Goal: Check status: Check status

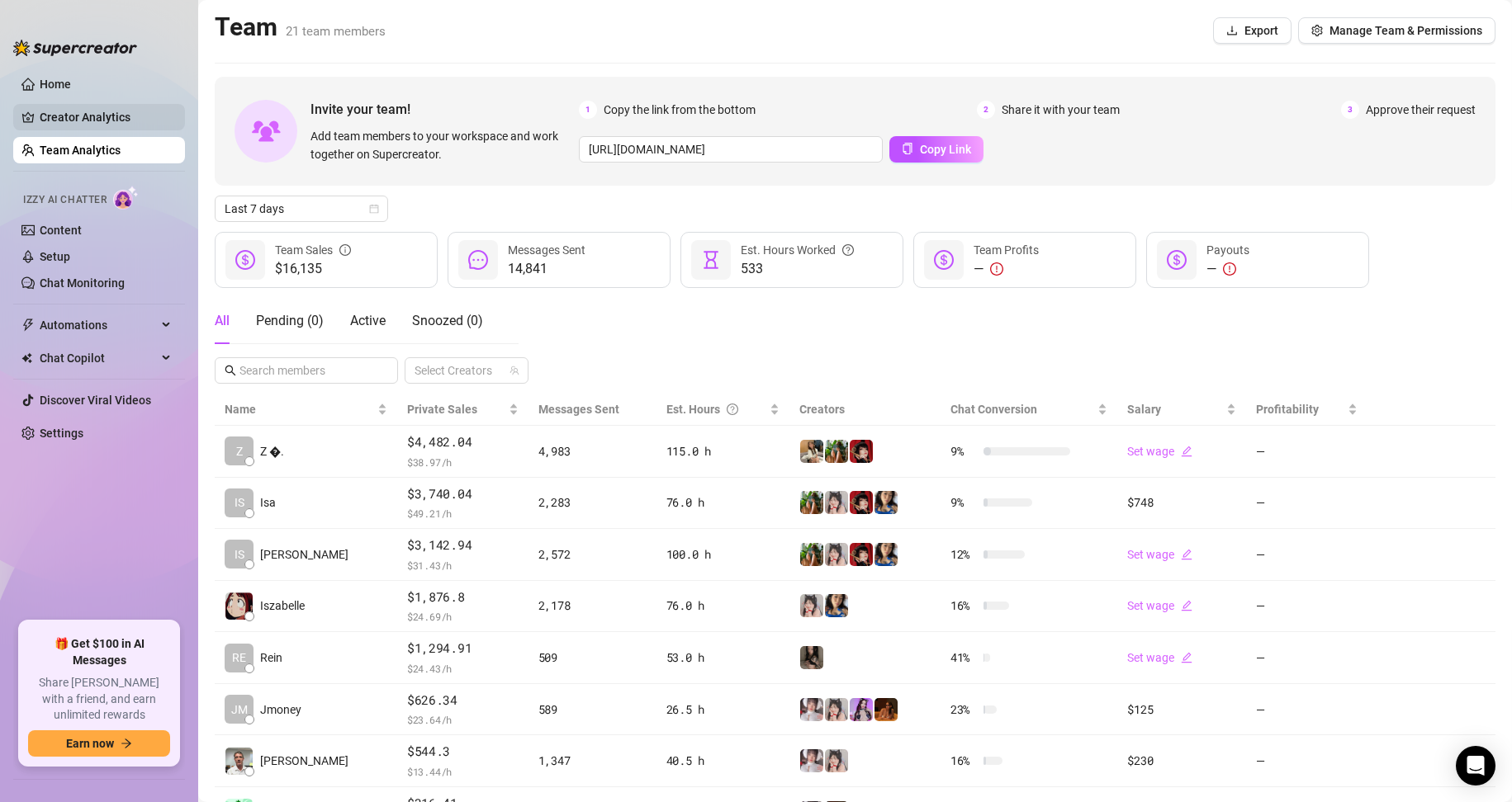
scroll to position [70, 0]
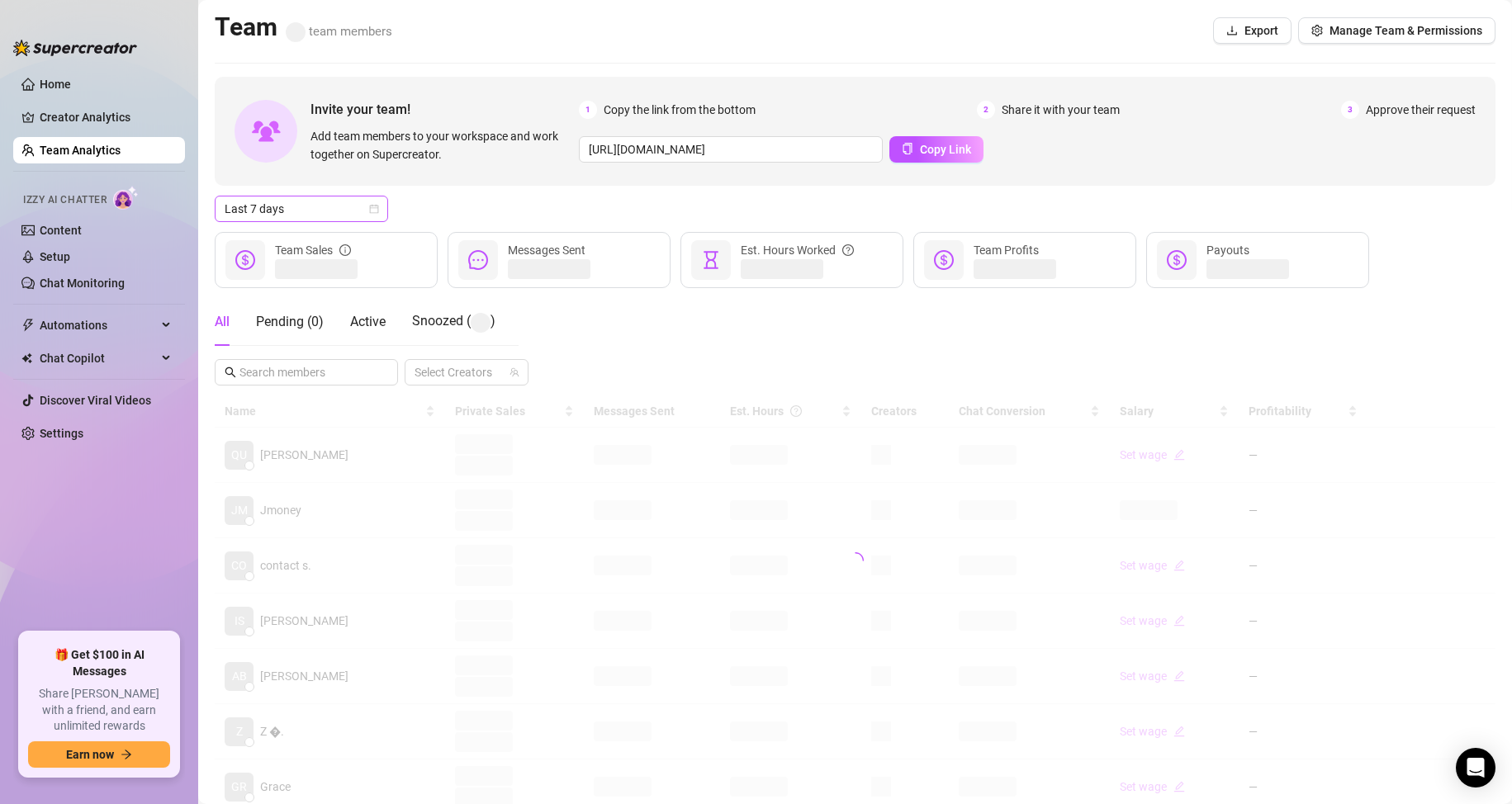
click at [330, 219] on span "Last 7 days" at bounding box center [302, 209] width 153 height 25
click at [315, 341] on div "Custom date" at bounding box center [302, 347] width 147 height 19
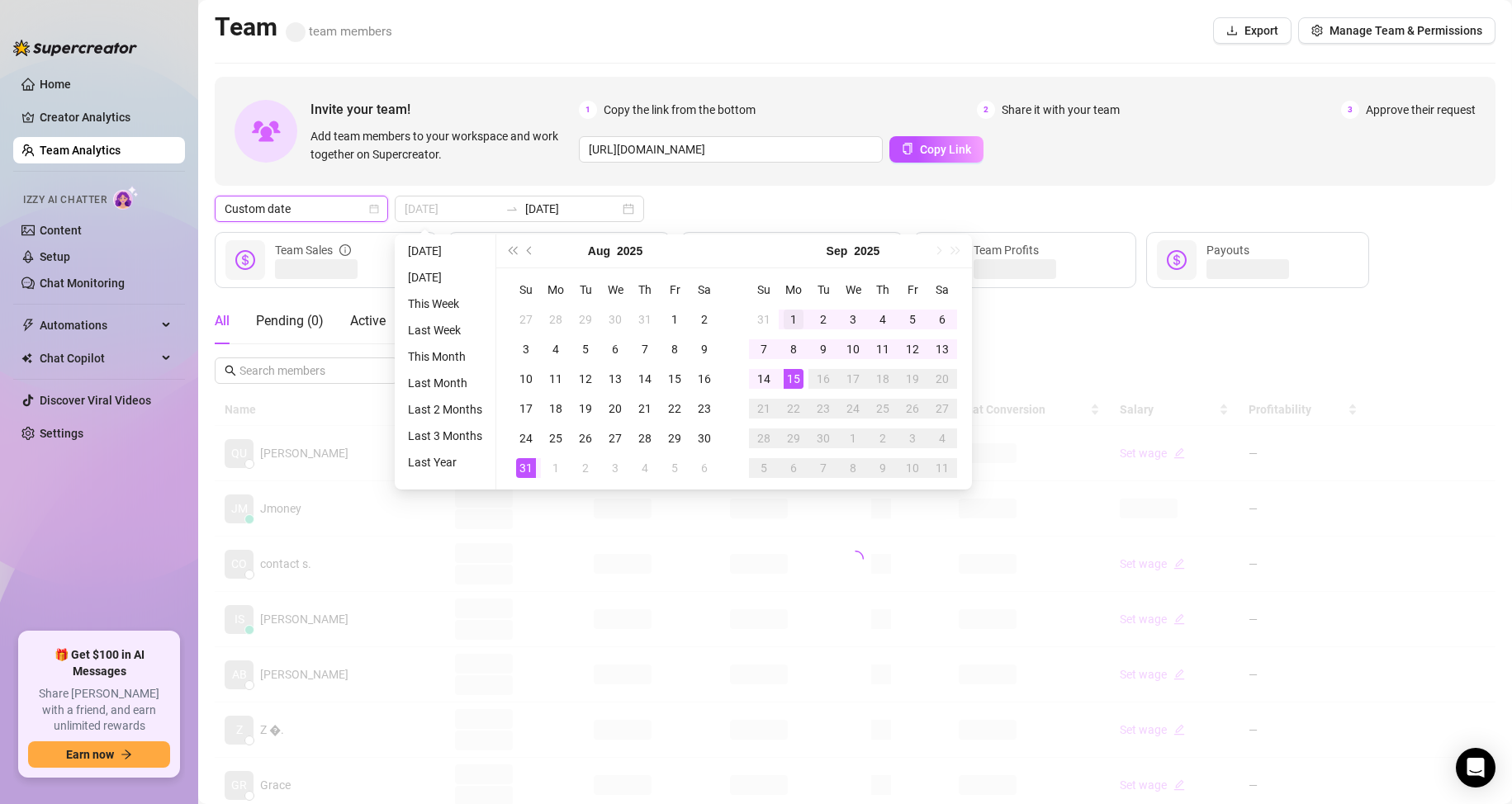
type input "2025-09-01"
click at [784, 319] on div "1" at bounding box center [793, 319] width 19 height 19
type input "2025-09-15"
click at [796, 383] on div "15" at bounding box center [793, 379] width 19 height 19
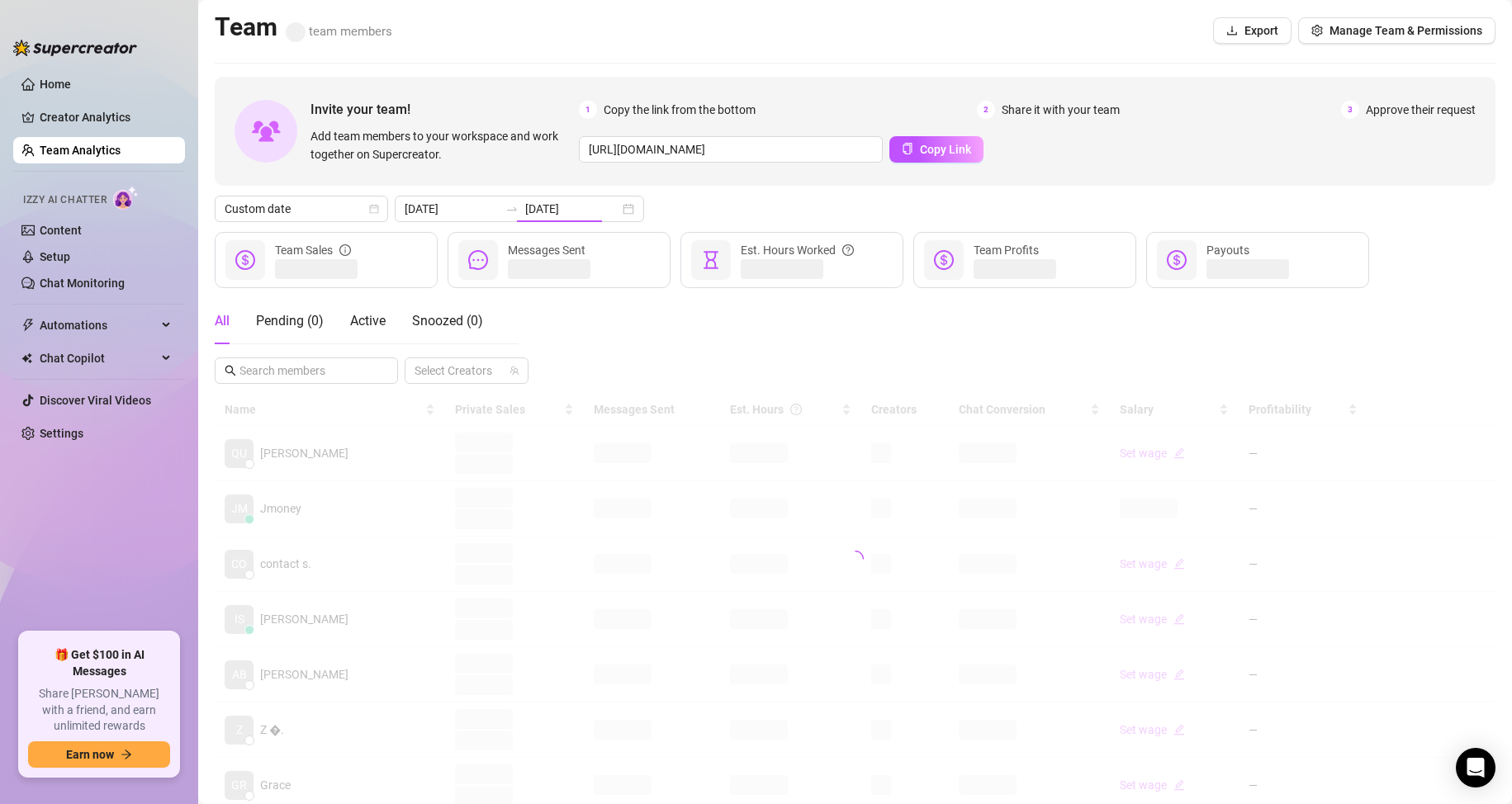
click at [1074, 319] on div "All Pending ( 0 ) Active Snoozed ( 0 ) Select Creators" at bounding box center [855, 340] width 1281 height 86
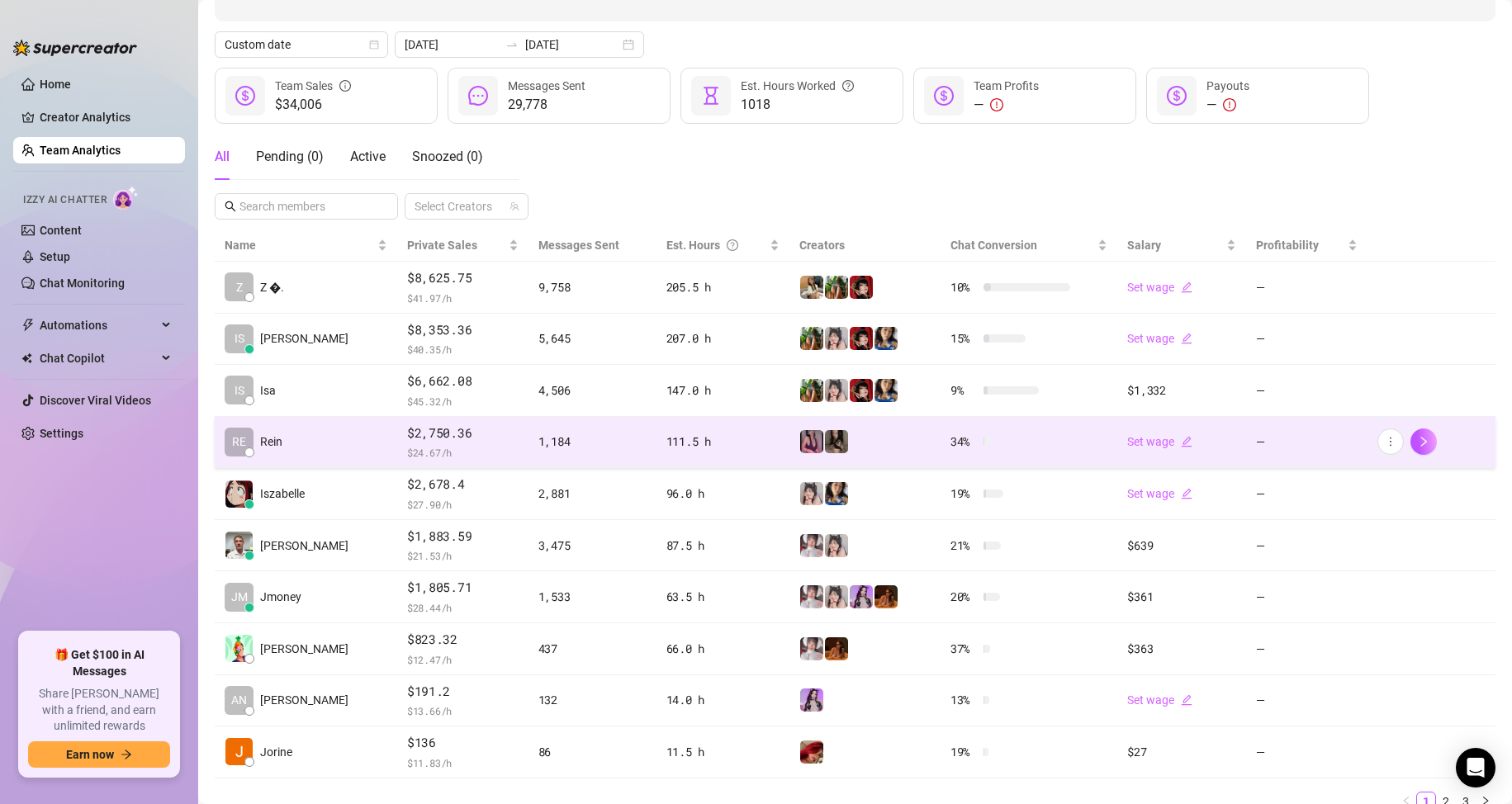
scroll to position [165, 0]
